Goal: Navigation & Orientation: Find specific page/section

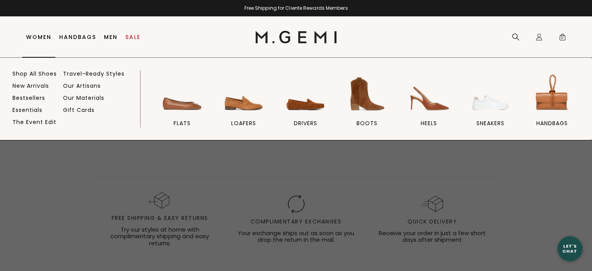
click at [43, 40] on link "Women" at bounding box center [38, 37] width 25 height 6
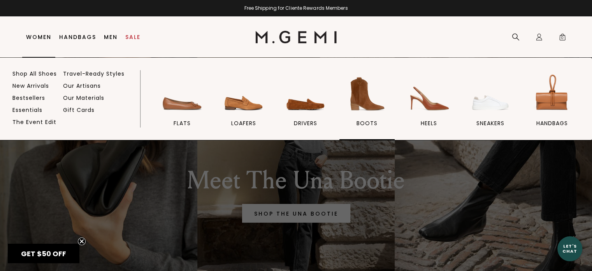
click at [367, 100] on img at bounding box center [367, 94] width 44 height 44
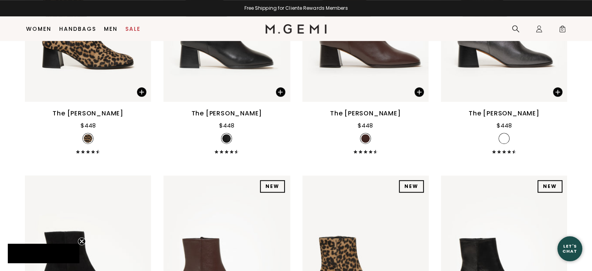
scroll to position [901, 0]
